Goal: Book appointment/travel/reservation

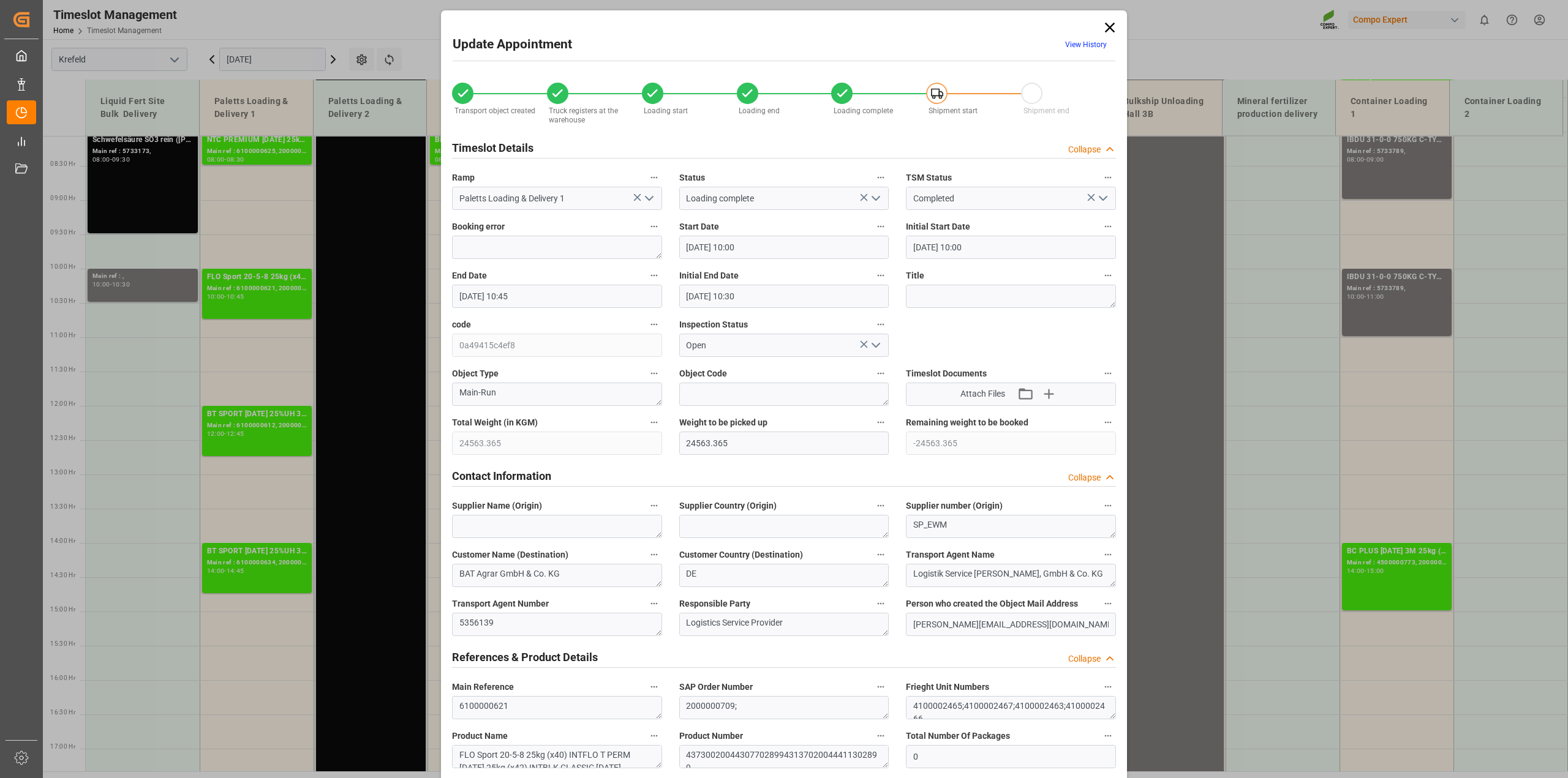
click at [1109, 34] on icon at bounding box center [1110, 27] width 17 height 17
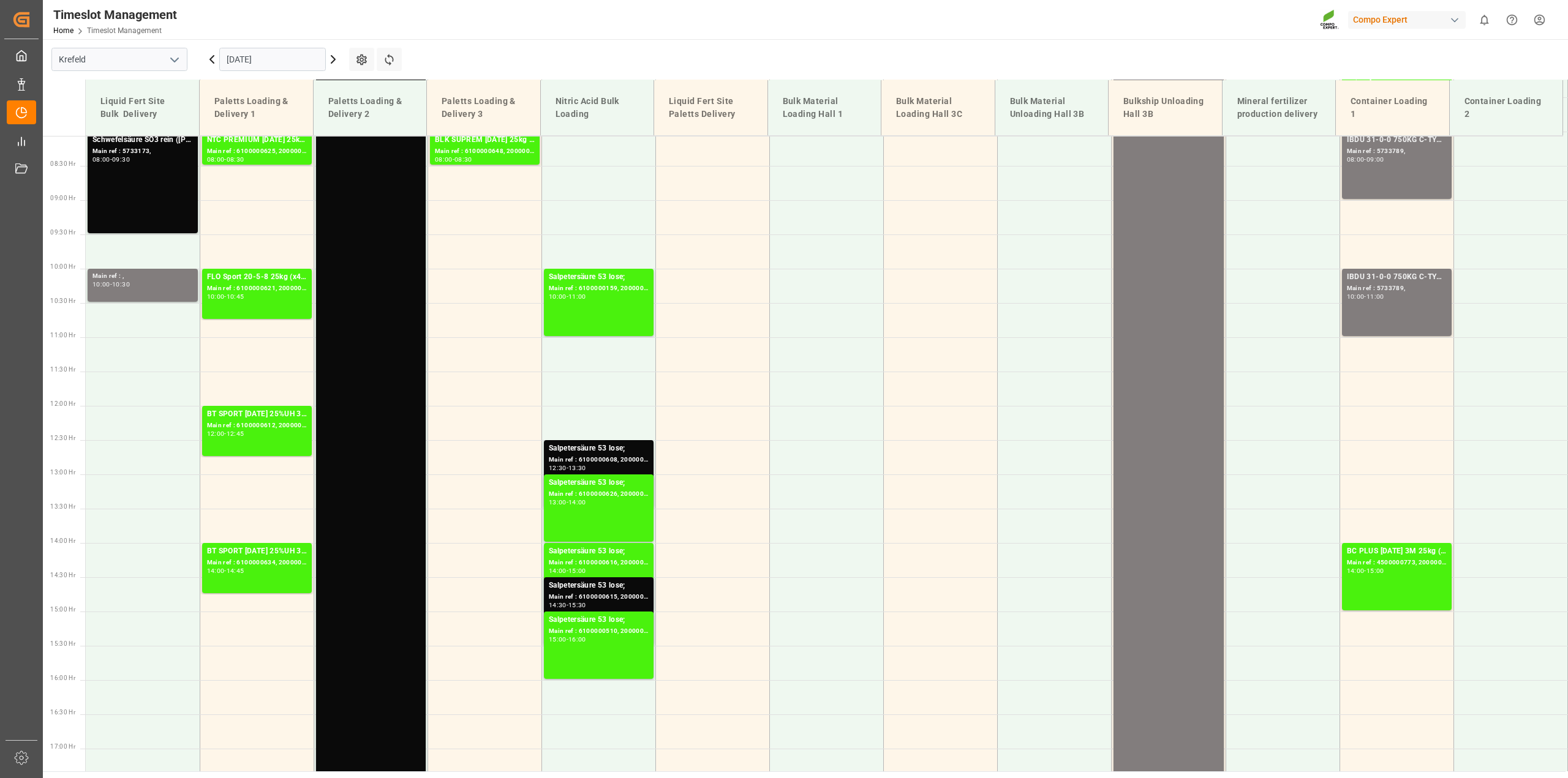
click at [248, 62] on input "[DATE]" at bounding box center [273, 59] width 106 height 23
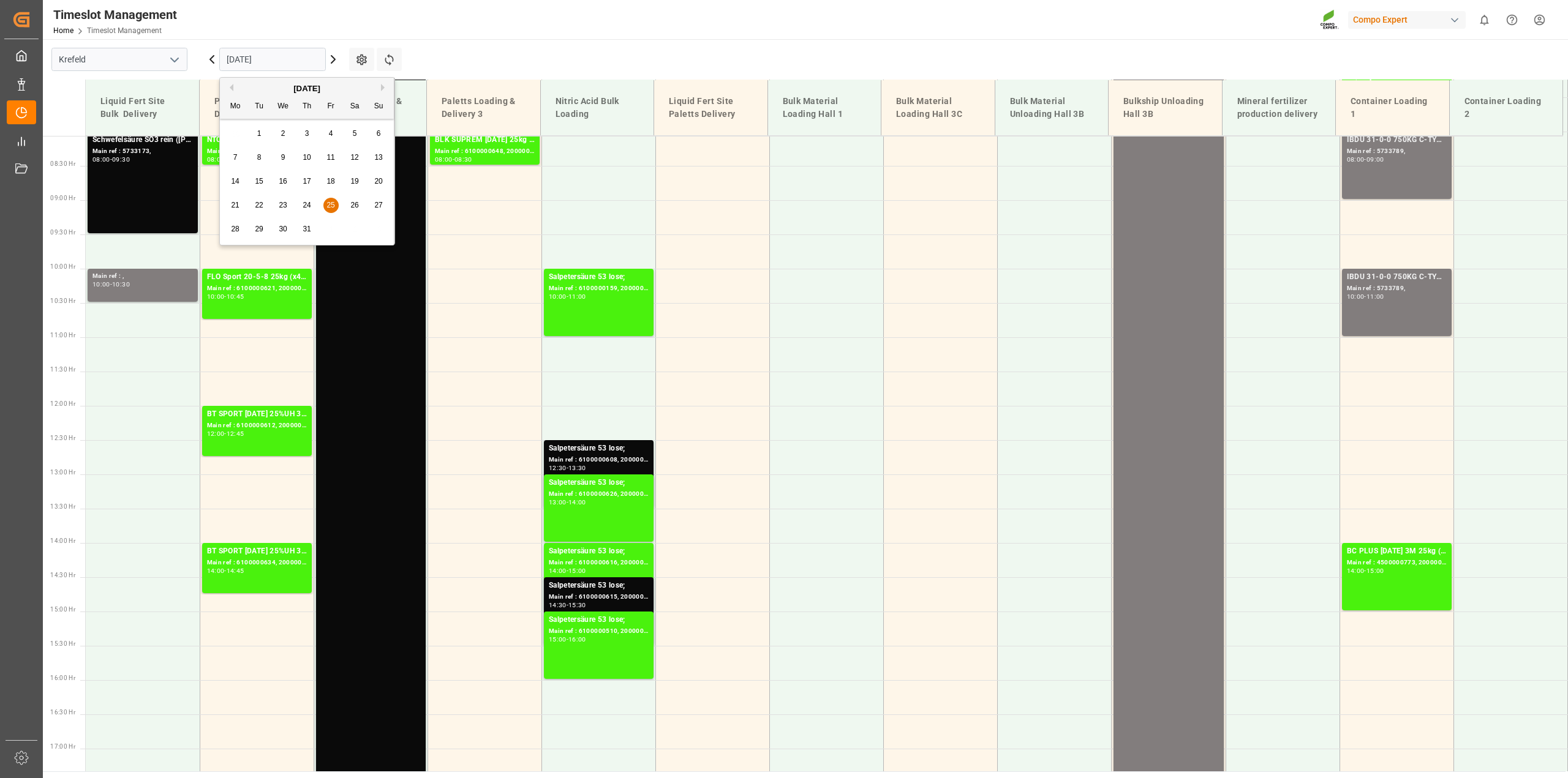
click at [384, 88] on button "Next Month" at bounding box center [385, 88] width 7 height 7
click at [255, 228] on span "30" at bounding box center [259, 229] width 8 height 8
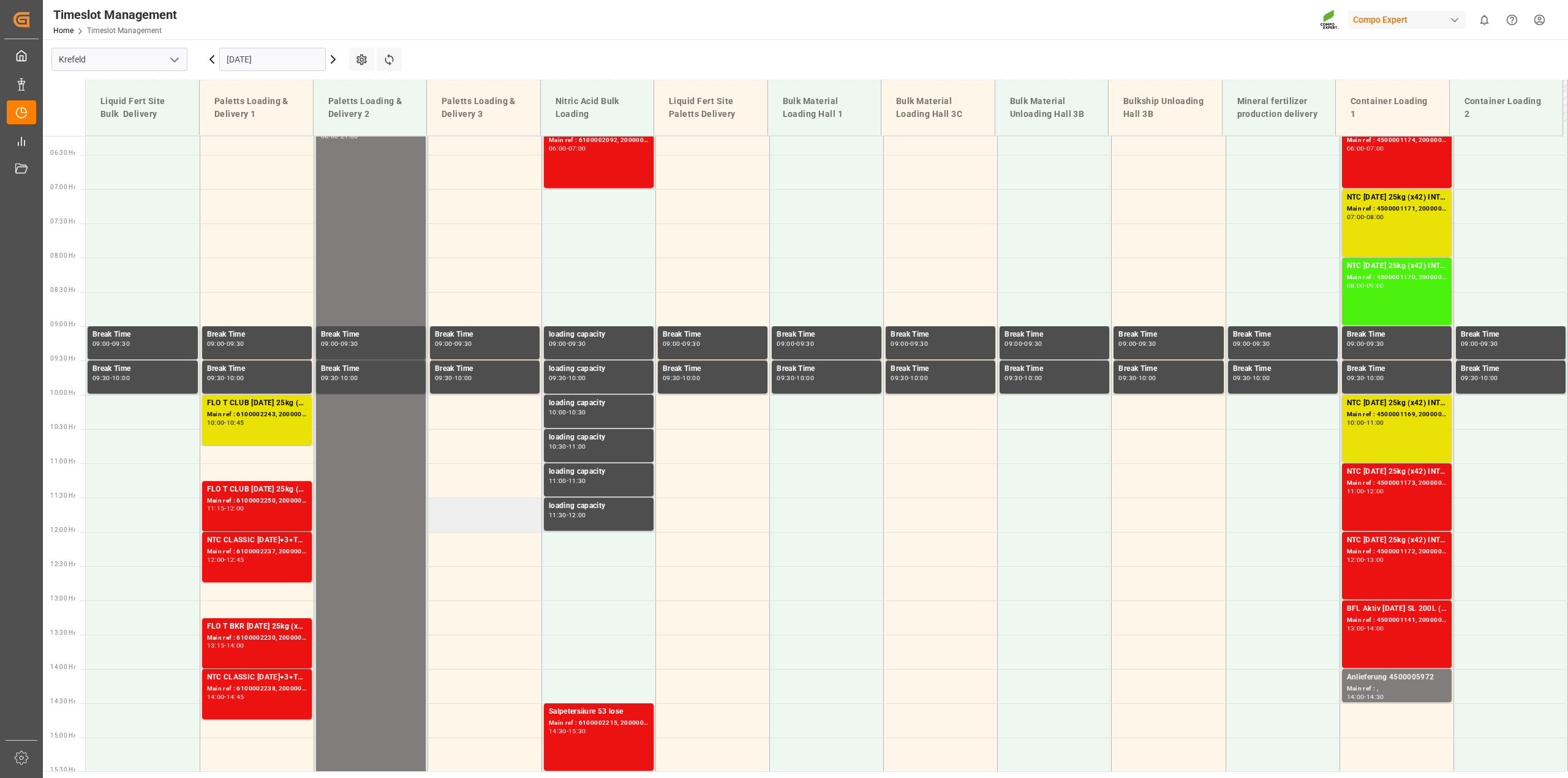
scroll to position [393, 0]
